Goal: Book appointment/travel/reservation

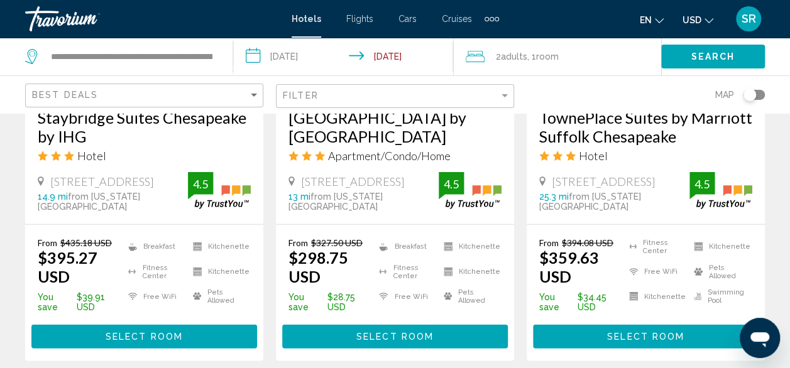
scroll to position [1332, 0]
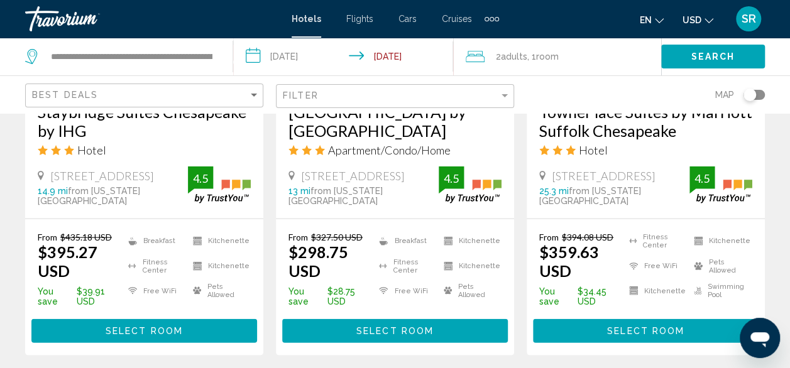
click at [361, 327] on span "Select Room" at bounding box center [394, 332] width 77 height 10
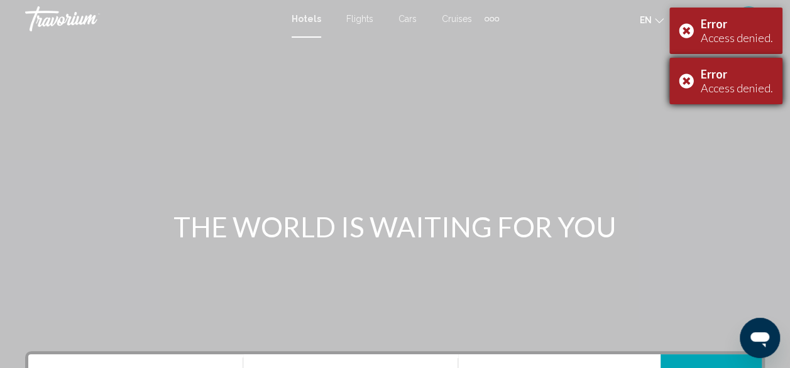
click at [690, 80] on div "Error Access denied." at bounding box center [726, 81] width 113 height 47
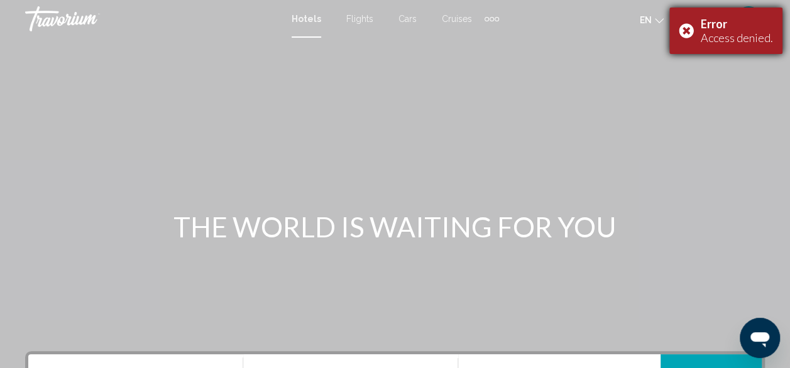
click at [684, 30] on div "Error Access denied." at bounding box center [726, 31] width 113 height 47
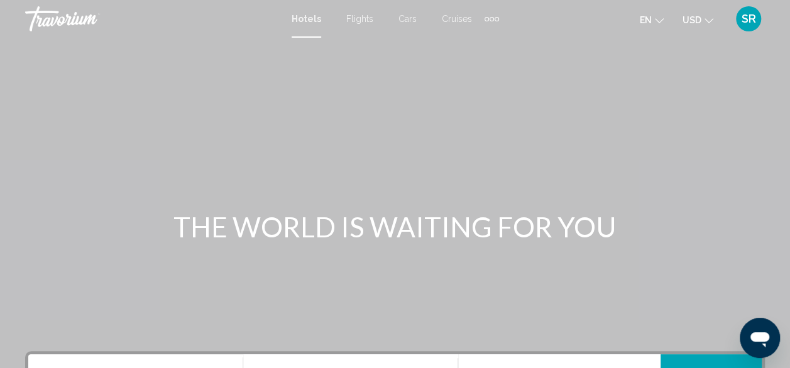
click at [460, 18] on span "Cruises" at bounding box center [457, 19] width 30 height 10
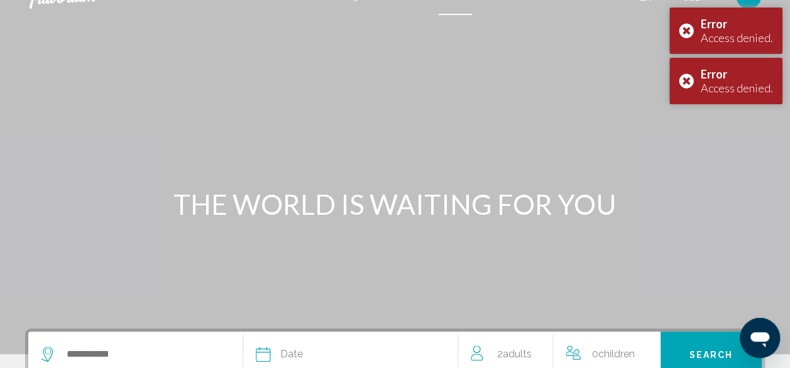
scroll to position [38, 0]
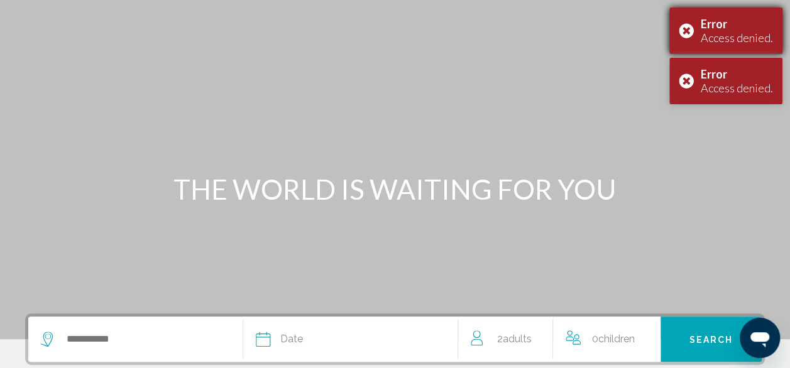
click at [688, 33] on div "Error Access denied." at bounding box center [726, 31] width 113 height 47
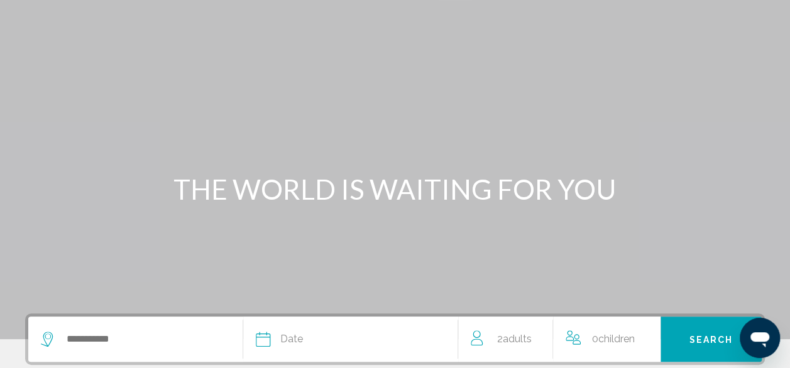
click at [469, 43] on div "Main content" at bounding box center [395, 150] width 790 height 377
